Goal: Information Seeking & Learning: Learn about a topic

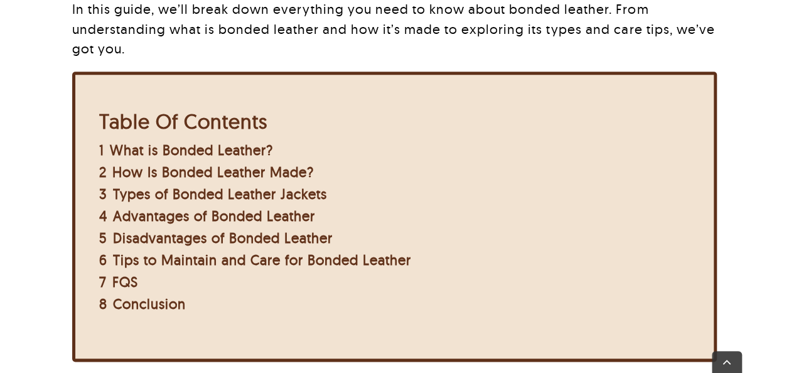
scroll to position [632, 0]
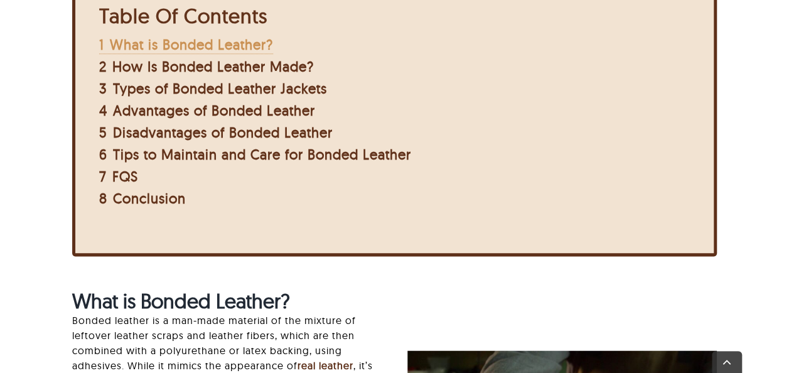
click at [225, 45] on span "What is Bonded Leather?" at bounding box center [191, 45] width 163 height 18
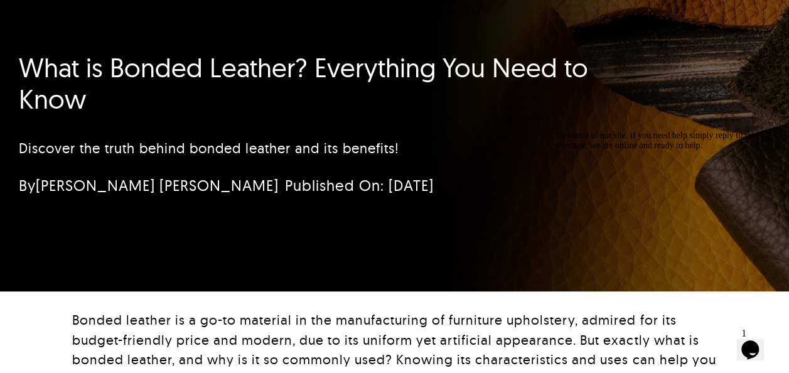
scroll to position [124, 0]
